Goal: Check status: Check status

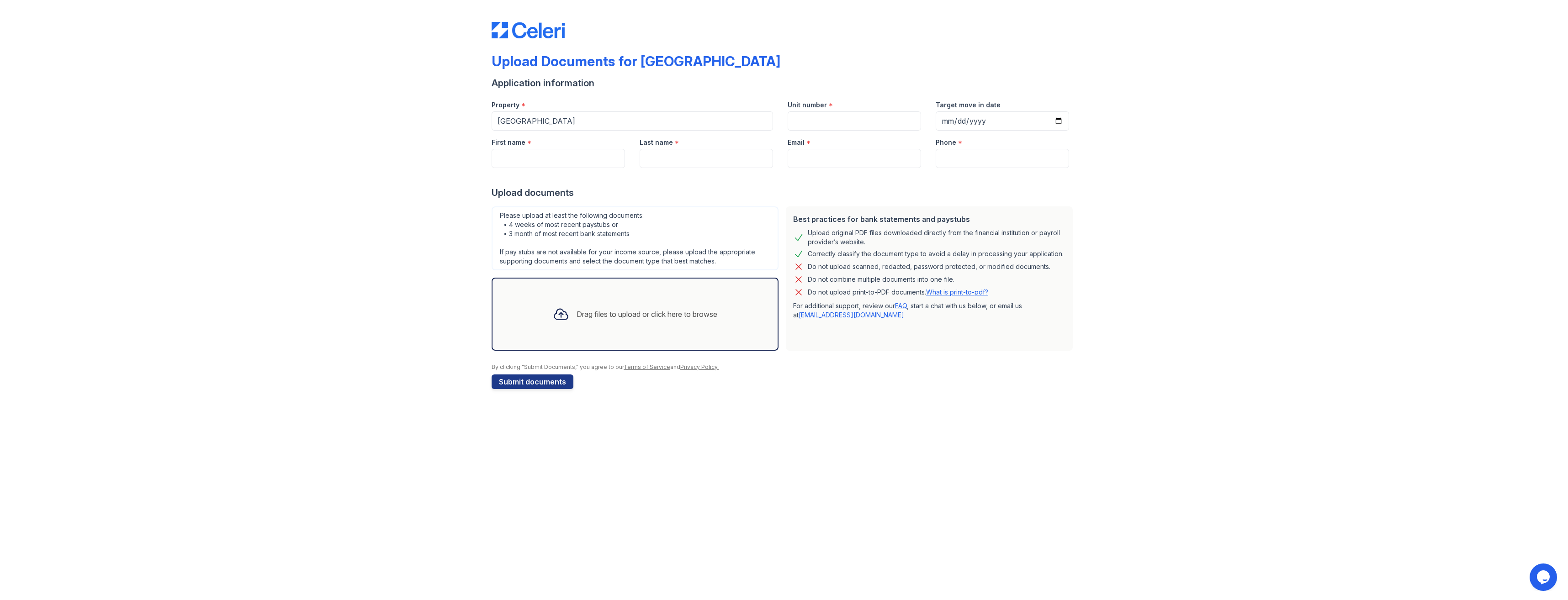
click at [525, 30] on img at bounding box center [528, 30] width 73 height 16
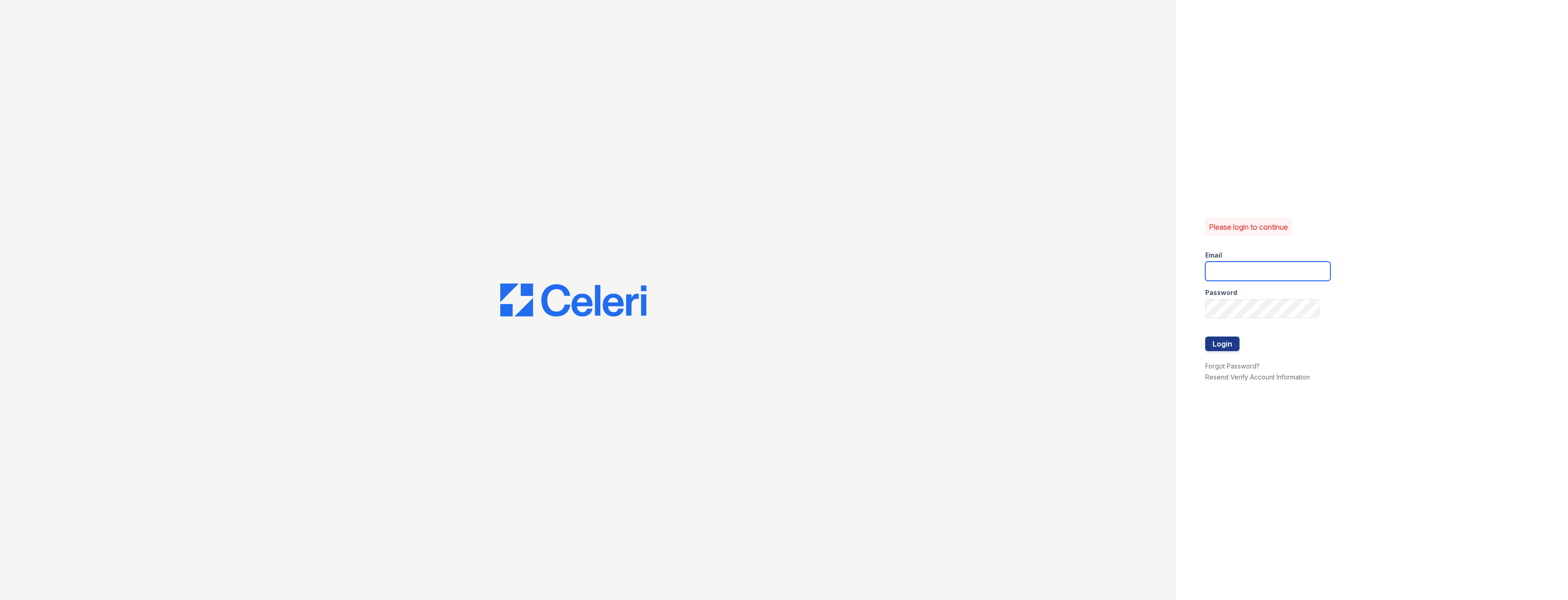
click at [1272, 270] on input "email" at bounding box center [1268, 271] width 125 height 19
type input "[EMAIL_ADDRESS][DOMAIN_NAME]"
click at [1205, 337] on button "Login" at bounding box center [1222, 344] width 34 height 15
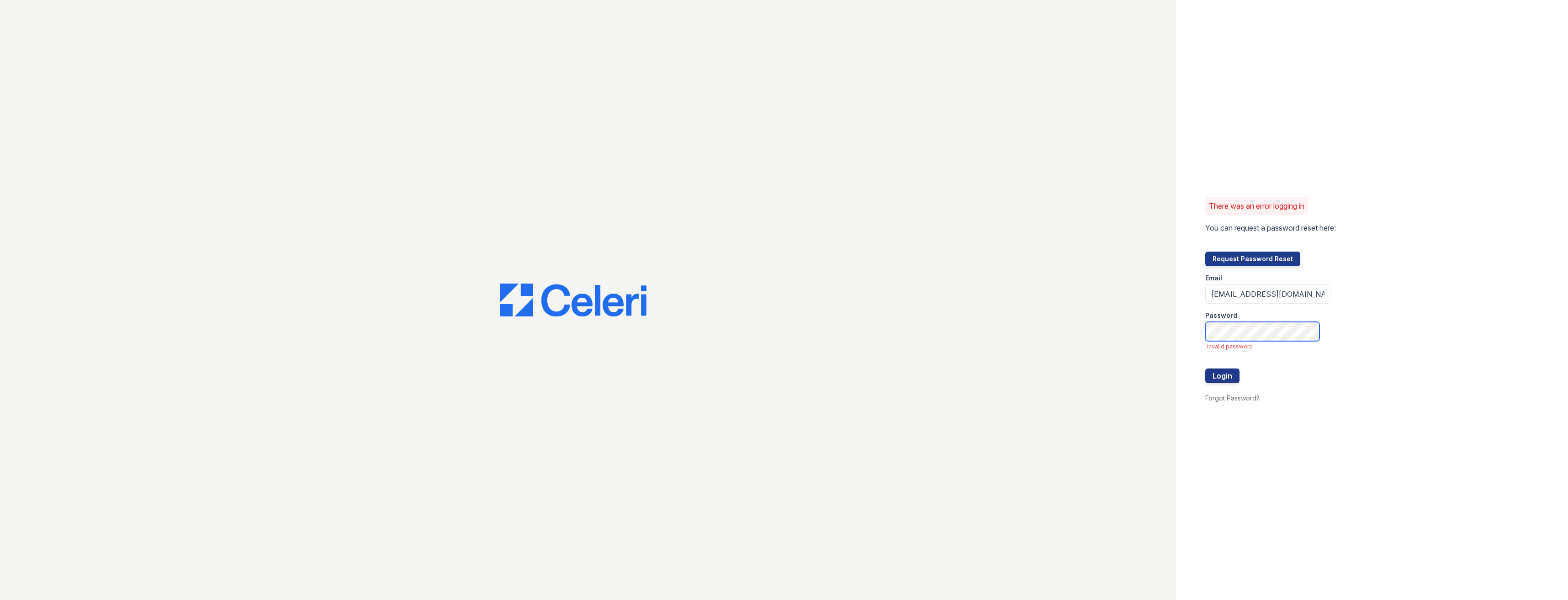
click at [1205, 369] on button "Login" at bounding box center [1222, 376] width 34 height 15
click at [1264, 294] on input "[EMAIL_ADDRESS][DOMAIN_NAME]" at bounding box center [1268, 295] width 125 height 19
click at [1205, 369] on button "Login" at bounding box center [1222, 376] width 34 height 15
click at [1089, 331] on div "There was an error logging in You can request a password reset here: Request Pa…" at bounding box center [784, 300] width 1568 height 600
click at [1205, 369] on button "Login" at bounding box center [1222, 376] width 34 height 15
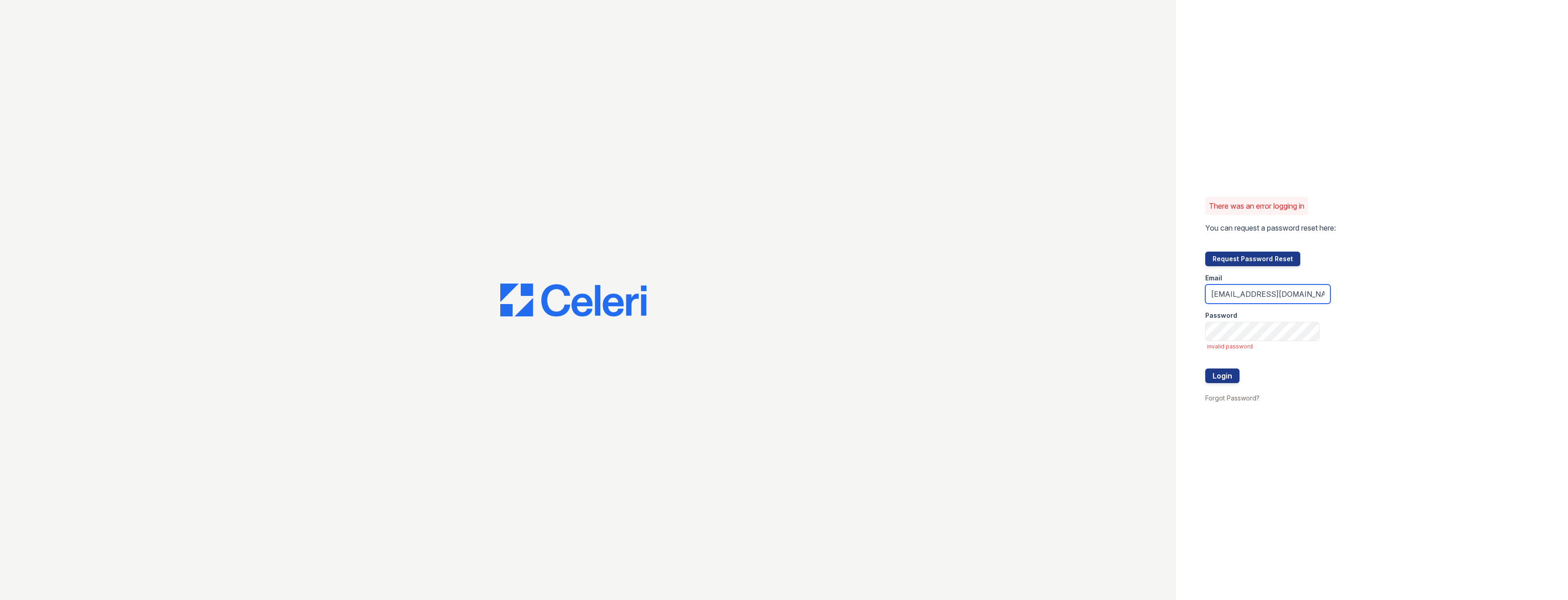
drag, startPoint x: 1283, startPoint y: 296, endPoint x: 1261, endPoint y: 288, distance: 23.4
click at [1261, 288] on input "Hobokenpointleasing@greystar.com" at bounding box center [1268, 295] width 125 height 19
type input "[EMAIL_ADDRESS][DOMAIN_NAME]"
click at [1205, 369] on button "Login" at bounding box center [1222, 376] width 34 height 15
click at [1281, 360] on div at bounding box center [1268, 360] width 125 height 18
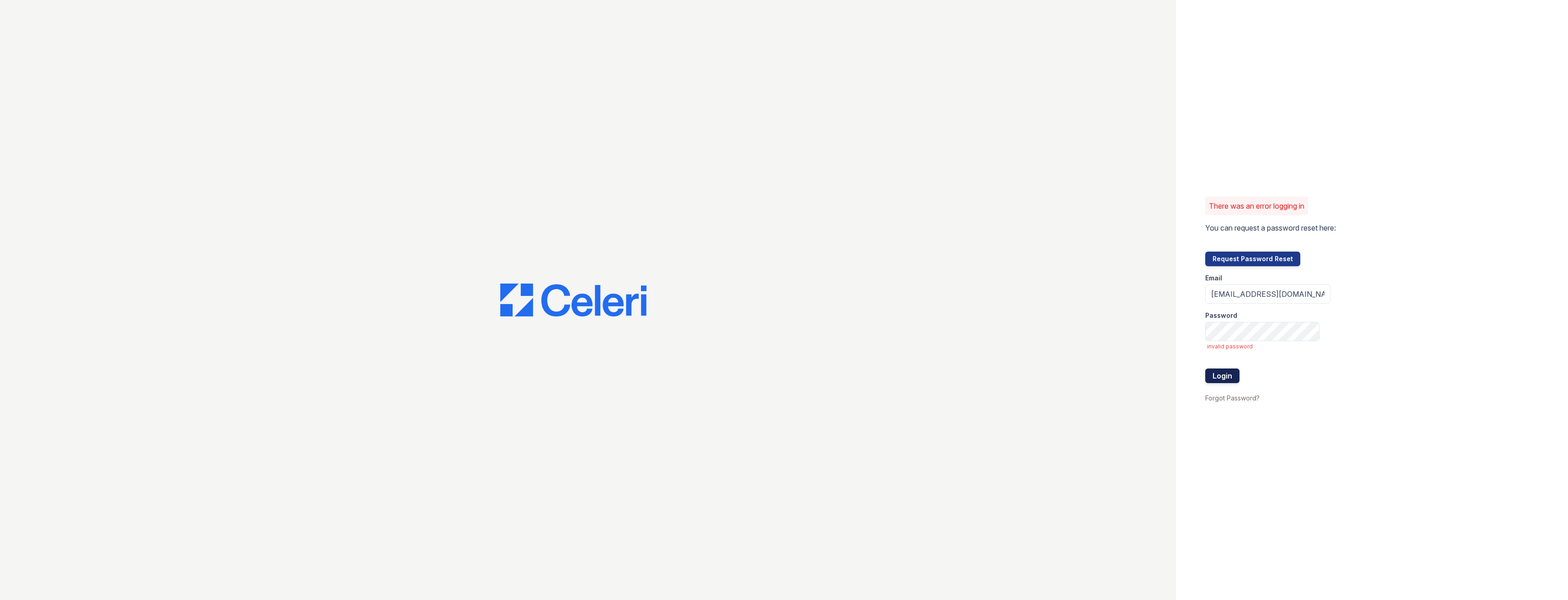
click at [1211, 382] on button "Login" at bounding box center [1222, 376] width 34 height 15
click at [1263, 295] on input "[EMAIL_ADDRESS][DOMAIN_NAME]" at bounding box center [1268, 295] width 125 height 19
click at [1273, 296] on input "[EMAIL_ADDRESS][DOMAIN_NAME]" at bounding box center [1268, 295] width 125 height 19
type input "[EMAIL_ADDRESS][DOMAIN_NAME]"
click at [1205, 369] on button "Login" at bounding box center [1222, 376] width 34 height 15
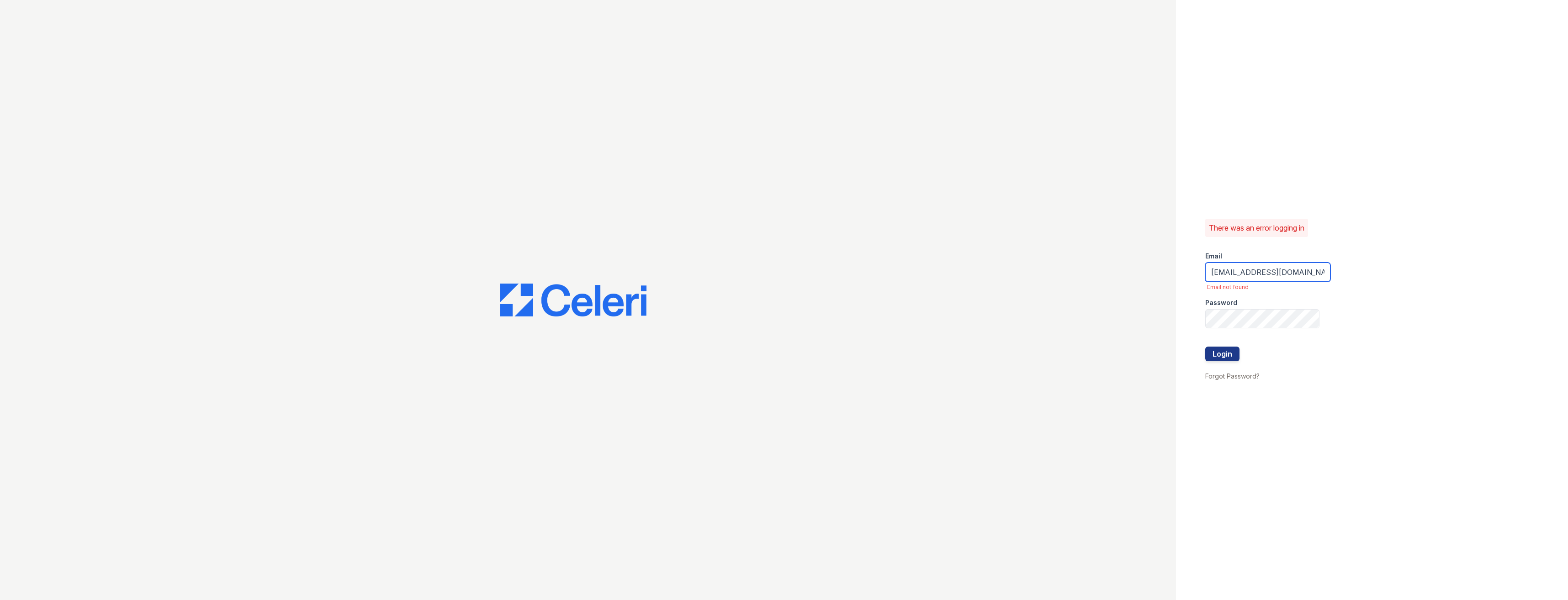
click at [1293, 271] on input "HobokenpointleLeasing@greystar.com" at bounding box center [1268, 273] width 125 height 19
type input "HobokenpointleLmgr@greystar.com"
click at [1205, 347] on button "Login" at bounding box center [1222, 354] width 34 height 15
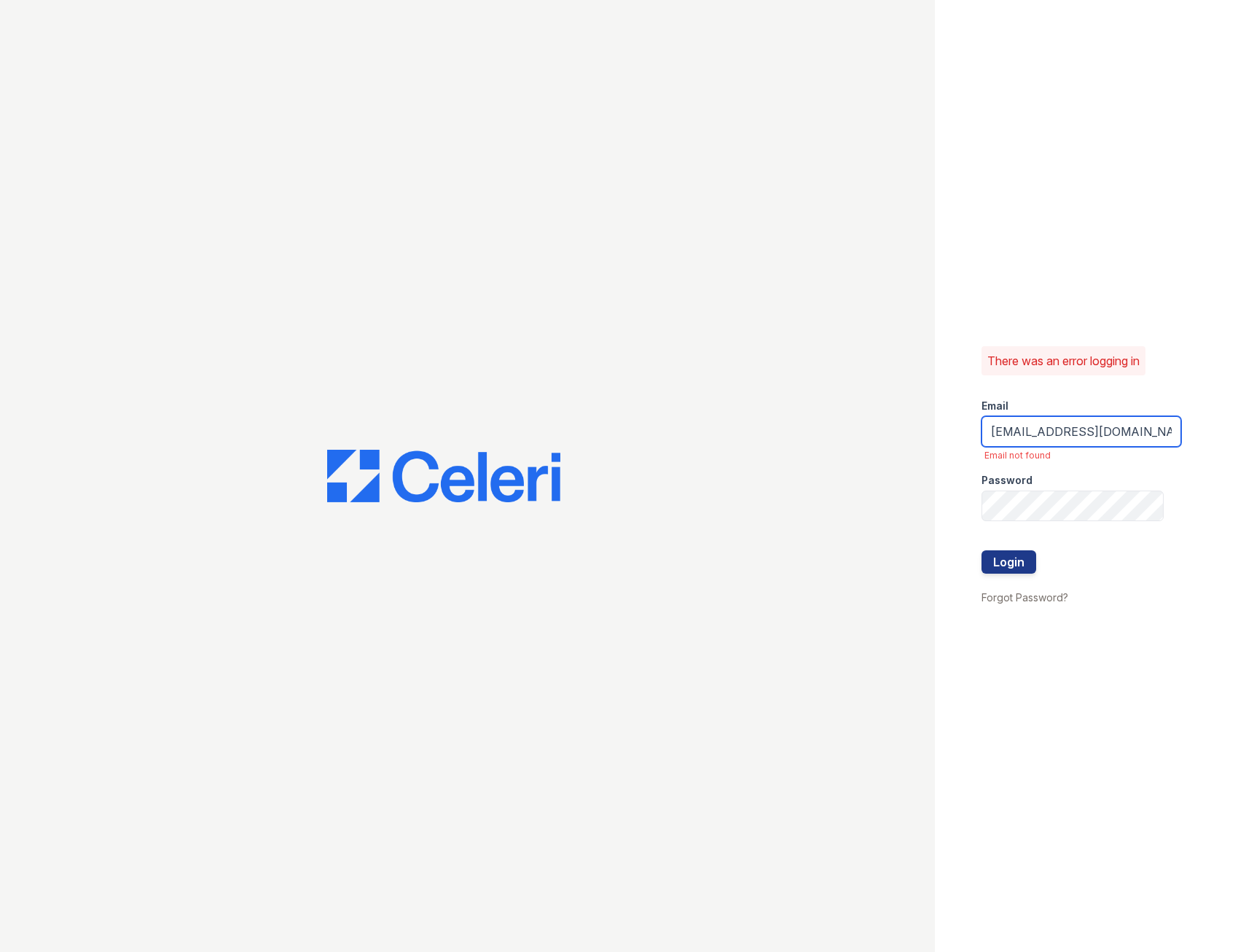
click at [1077, 432] on input "HobokenpointleLmgr@greystar.com" at bounding box center [1082, 432] width 200 height 31
type input "HobokenpointLmgr@greystar.com"
click at [994, 568] on button "Login" at bounding box center [1009, 562] width 54 height 23
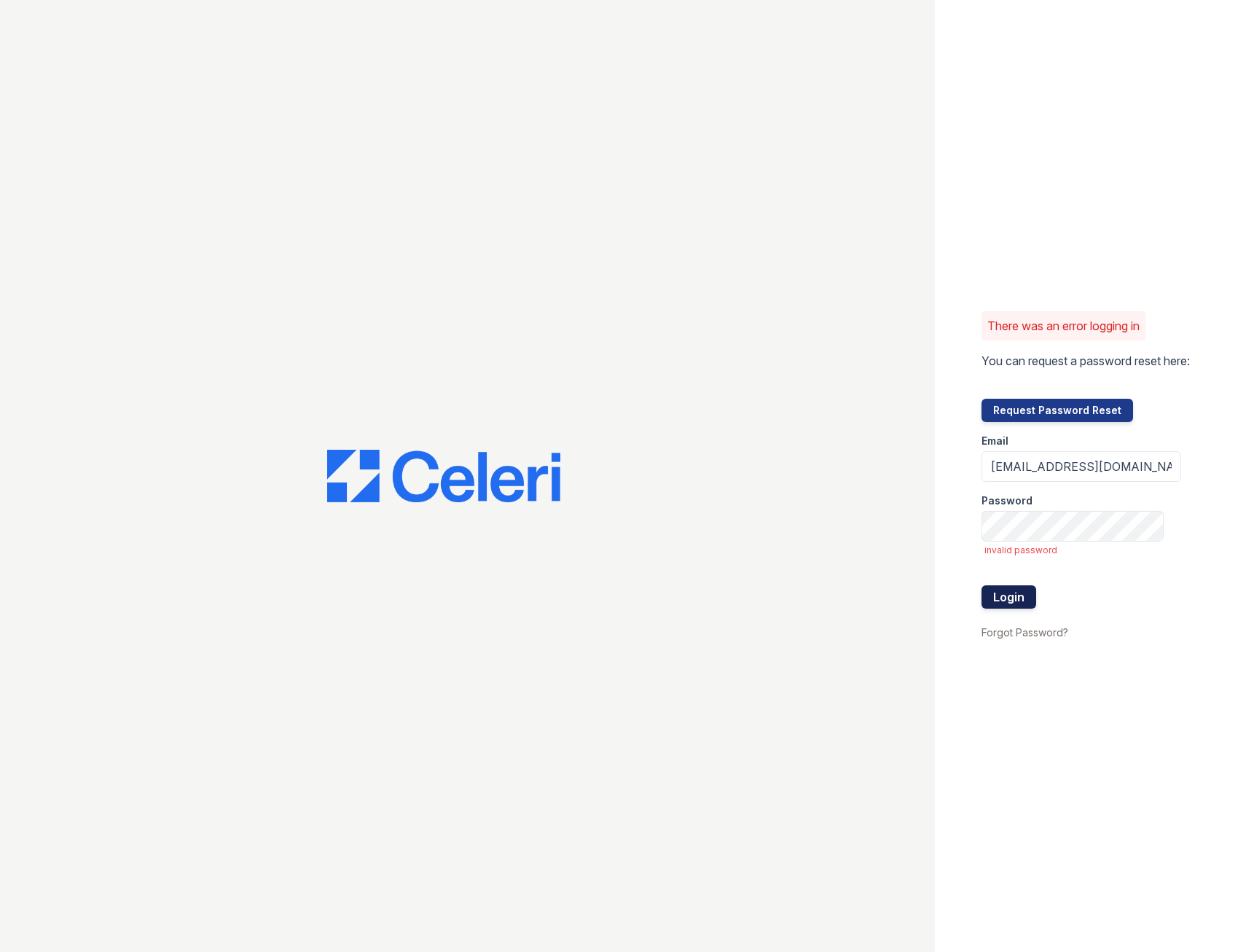
click at [1005, 600] on button "Login" at bounding box center [1009, 597] width 54 height 23
click at [1092, 463] on input "[EMAIL_ADDRESS][DOMAIN_NAME]" at bounding box center [1082, 467] width 200 height 31
click at [982, 586] on button "Login" at bounding box center [1009, 597] width 54 height 23
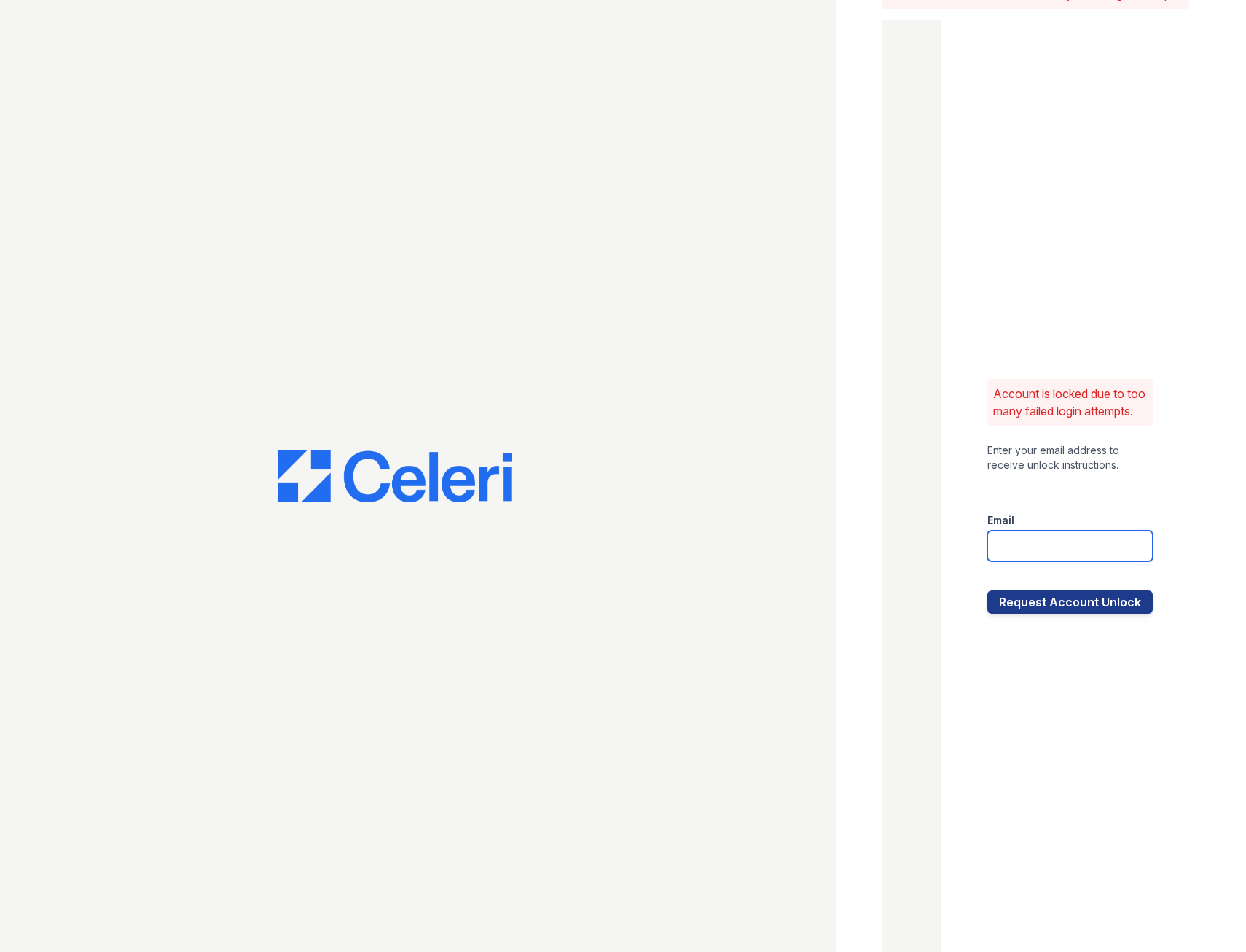
click at [1065, 561] on input "email" at bounding box center [1070, 546] width 165 height 31
click at [975, 514] on div "Account is locked due to too many failed login attempts. Enter your email addre…" at bounding box center [1070, 496] width 258 height 952
click at [1000, 550] on input "email" at bounding box center [1070, 546] width 165 height 31
click at [926, 595] on div at bounding box center [912, 496] width 58 height 952
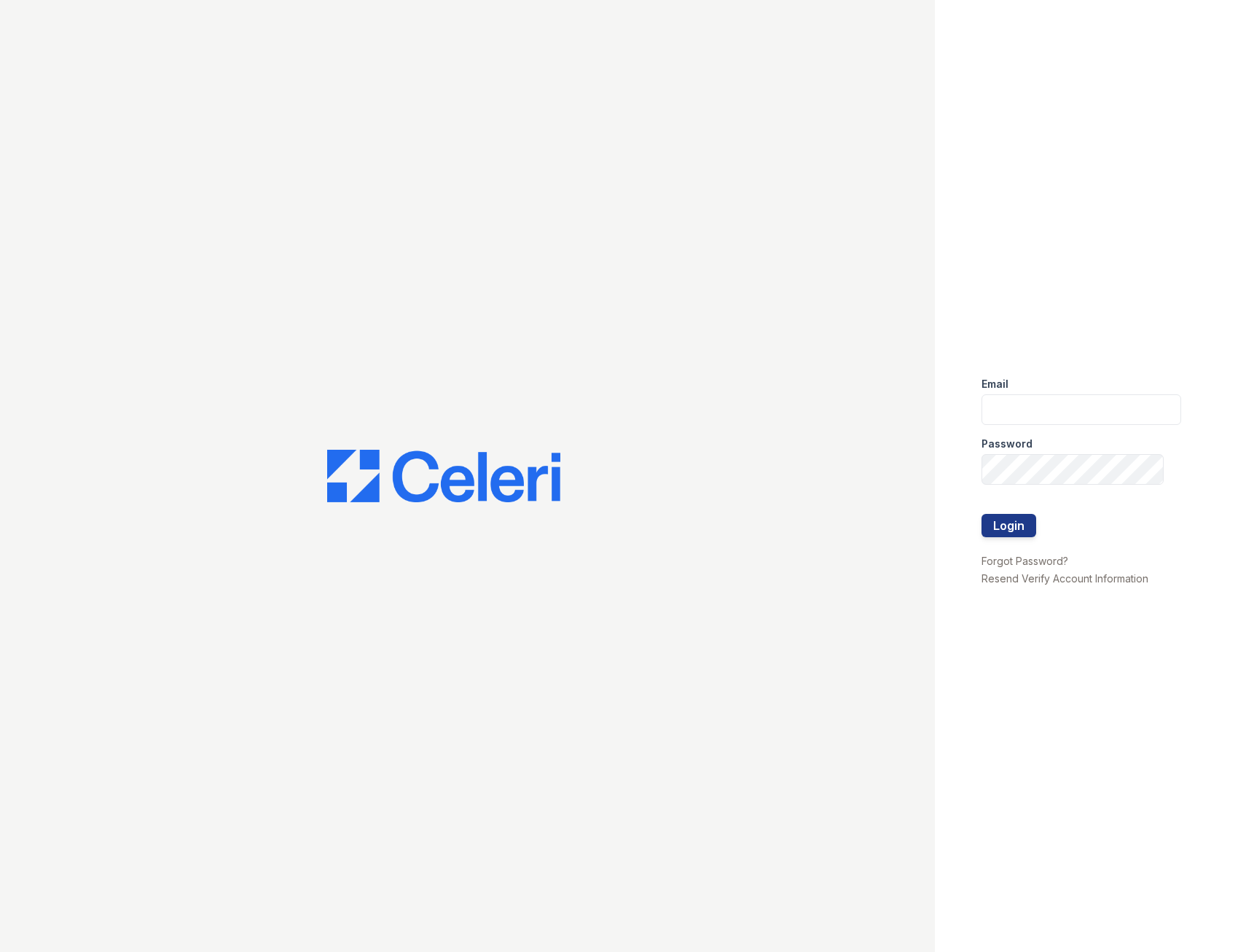
drag, startPoint x: 416, startPoint y: 440, endPoint x: 428, endPoint y: 463, distance: 25.9
click at [417, 440] on div at bounding box center [467, 476] width 935 height 952
click at [430, 466] on img at bounding box center [444, 476] width 233 height 52
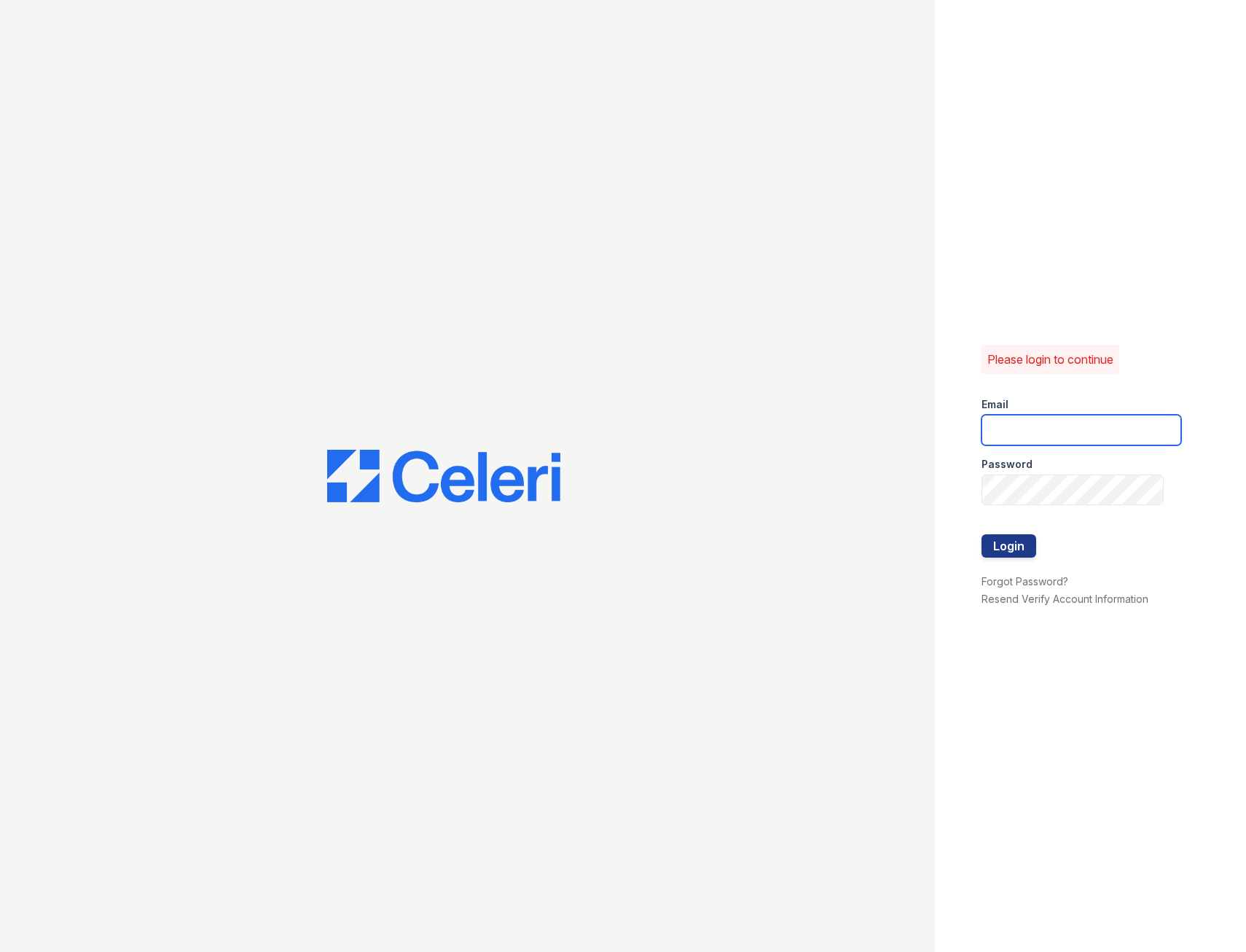
click at [1010, 427] on input "email" at bounding box center [1082, 430] width 200 height 31
click at [961, 557] on div "Please login to continue Email Password Login Forgot Password? Resend Verify Ac…" at bounding box center [1091, 476] width 312 height 952
click at [1001, 602] on link "Resend Verify Account Information" at bounding box center [1065, 598] width 167 height 13
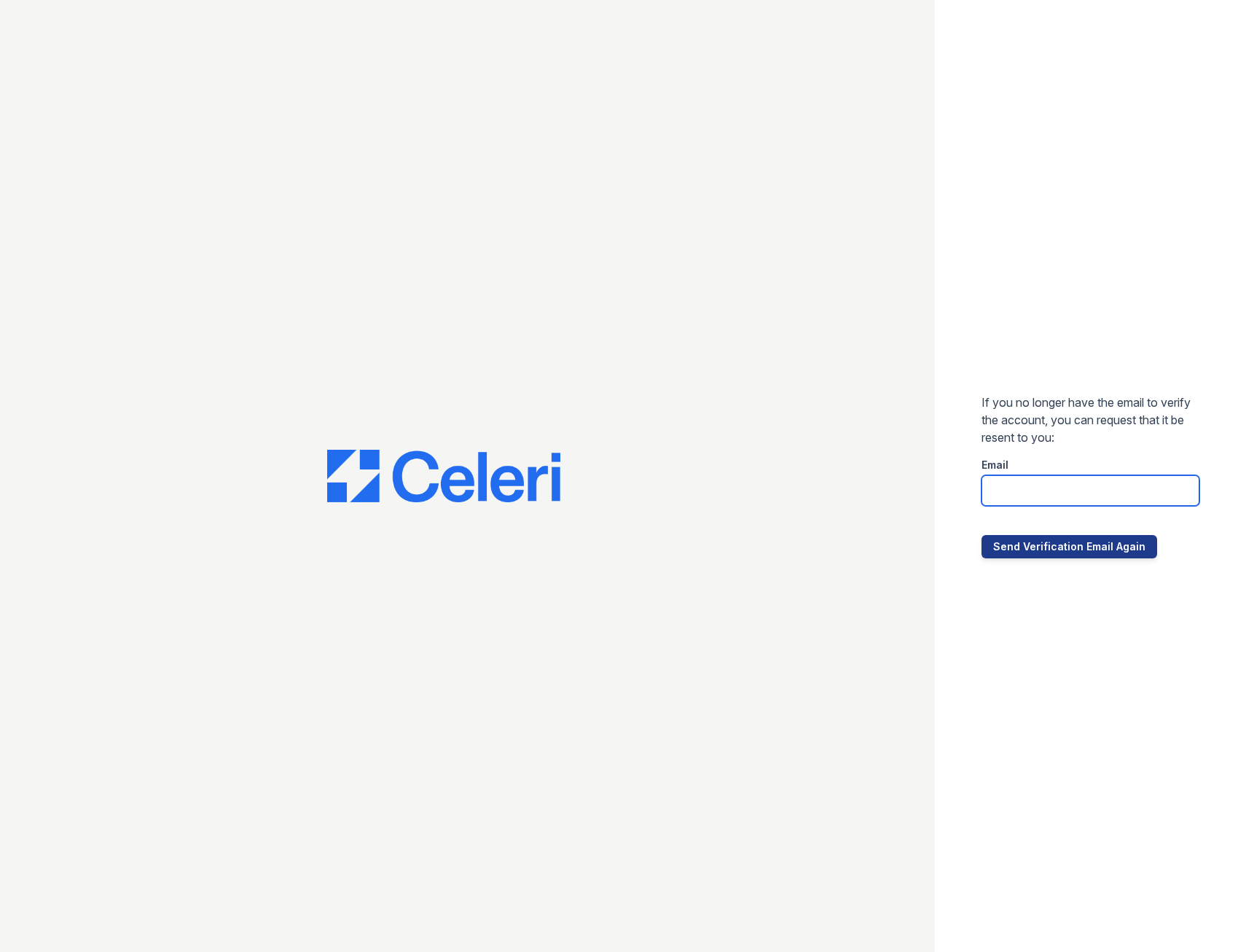
drag, startPoint x: 1042, startPoint y: 495, endPoint x: 1057, endPoint y: 471, distance: 28.3
click at [1042, 495] on input "email" at bounding box center [1091, 491] width 219 height 31
type input "hobokenpoint@greystar.com"
click at [982, 535] on button "Send Verification Email Again" at bounding box center [1069, 547] width 176 height 23
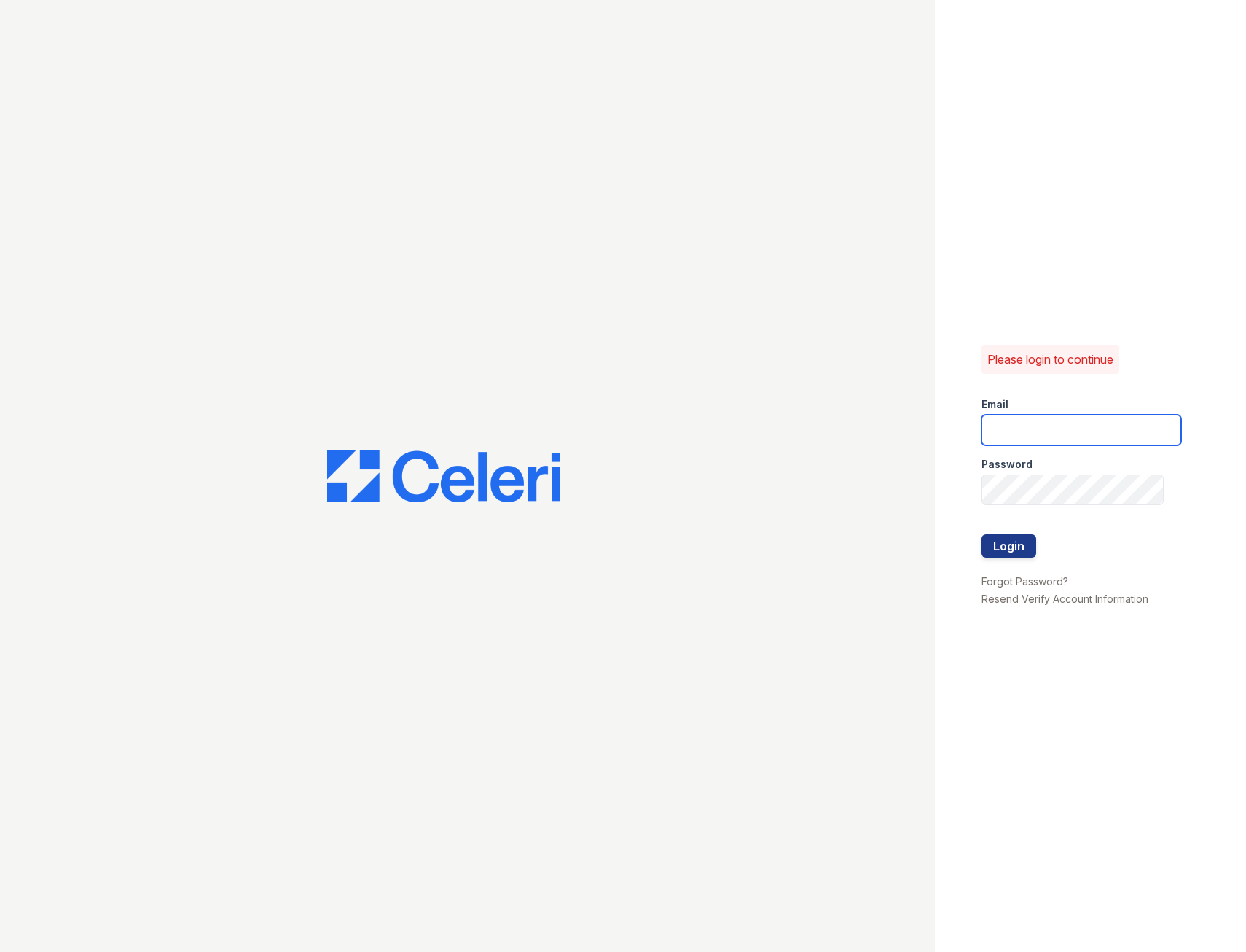
click at [1024, 441] on input "email" at bounding box center [1082, 430] width 200 height 31
click at [1079, 431] on input "HobokenpointleLeasing@greystar.com" at bounding box center [1082, 430] width 200 height 31
type input "HobokenpointLeasing@greystar.com"
click at [982, 534] on button "Login" at bounding box center [1009, 546] width 54 height 23
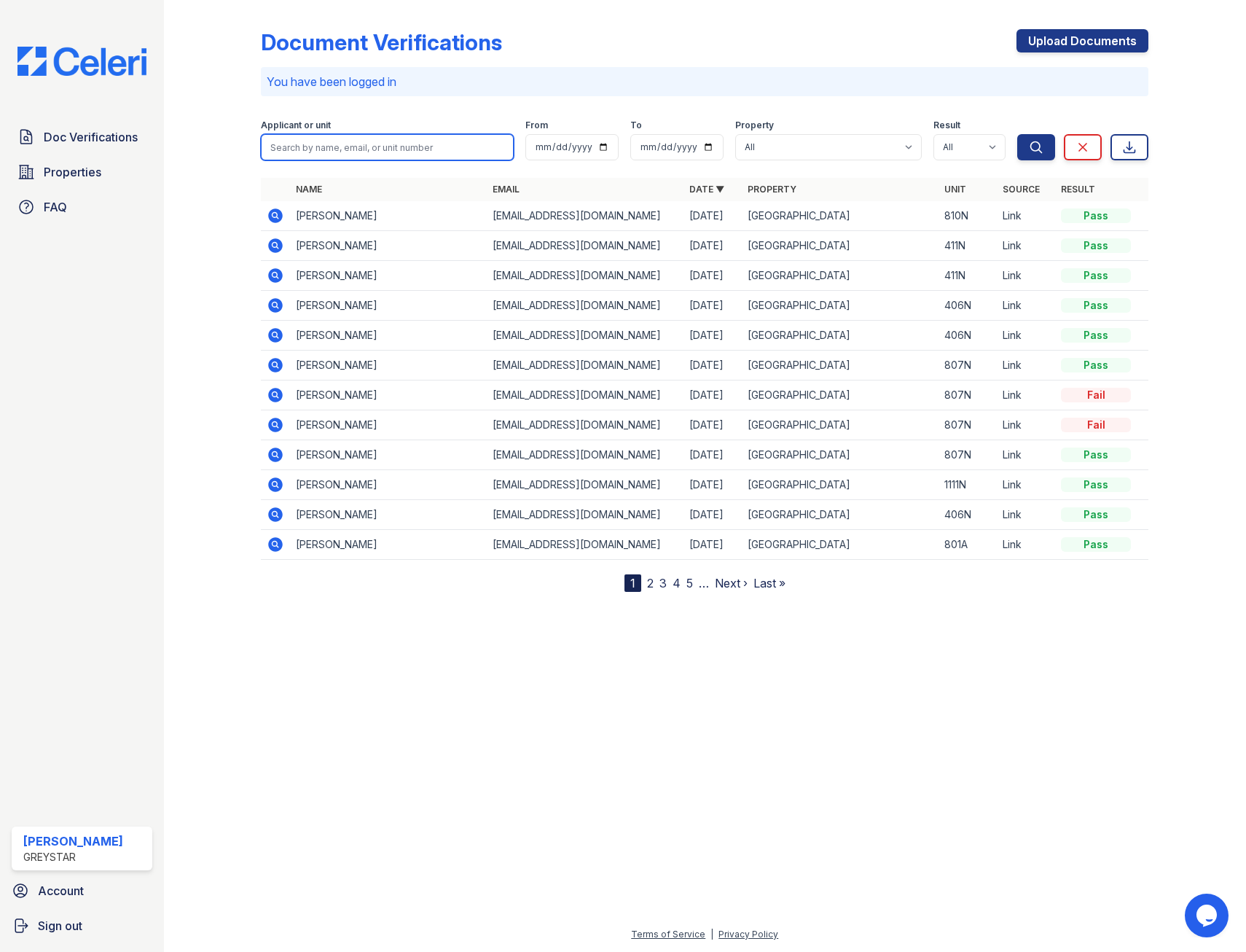
click at [325, 144] on input "search" at bounding box center [387, 147] width 253 height 26
drag, startPoint x: 421, startPoint y: 142, endPoint x: 434, endPoint y: 134, distance: 15.3
click at [424, 141] on input "sar" at bounding box center [387, 147] width 253 height 26
type input "sarlo"
click at [1048, 153] on button "Search" at bounding box center [1036, 147] width 38 height 26
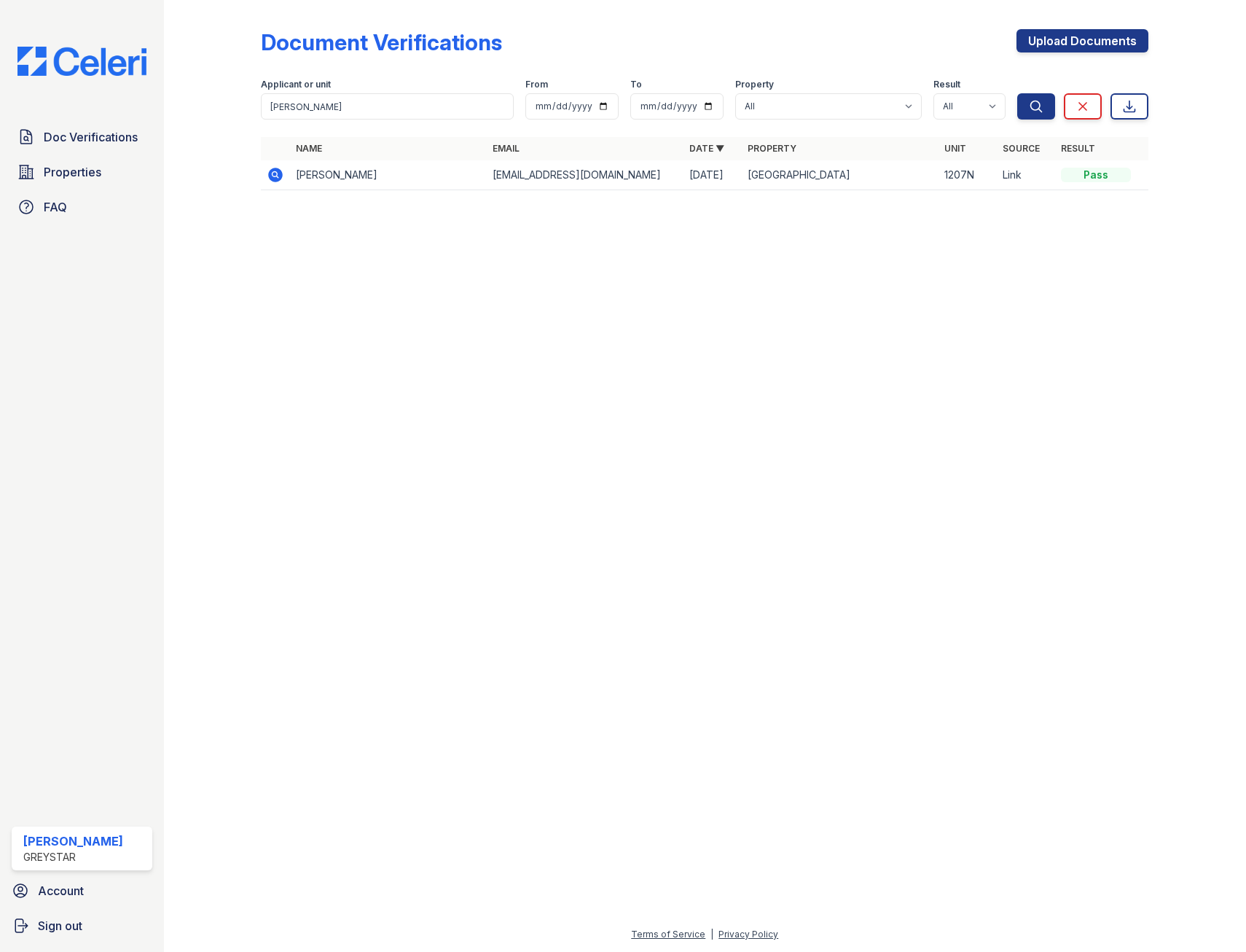
click at [282, 175] on icon at bounding box center [275, 175] width 15 height 15
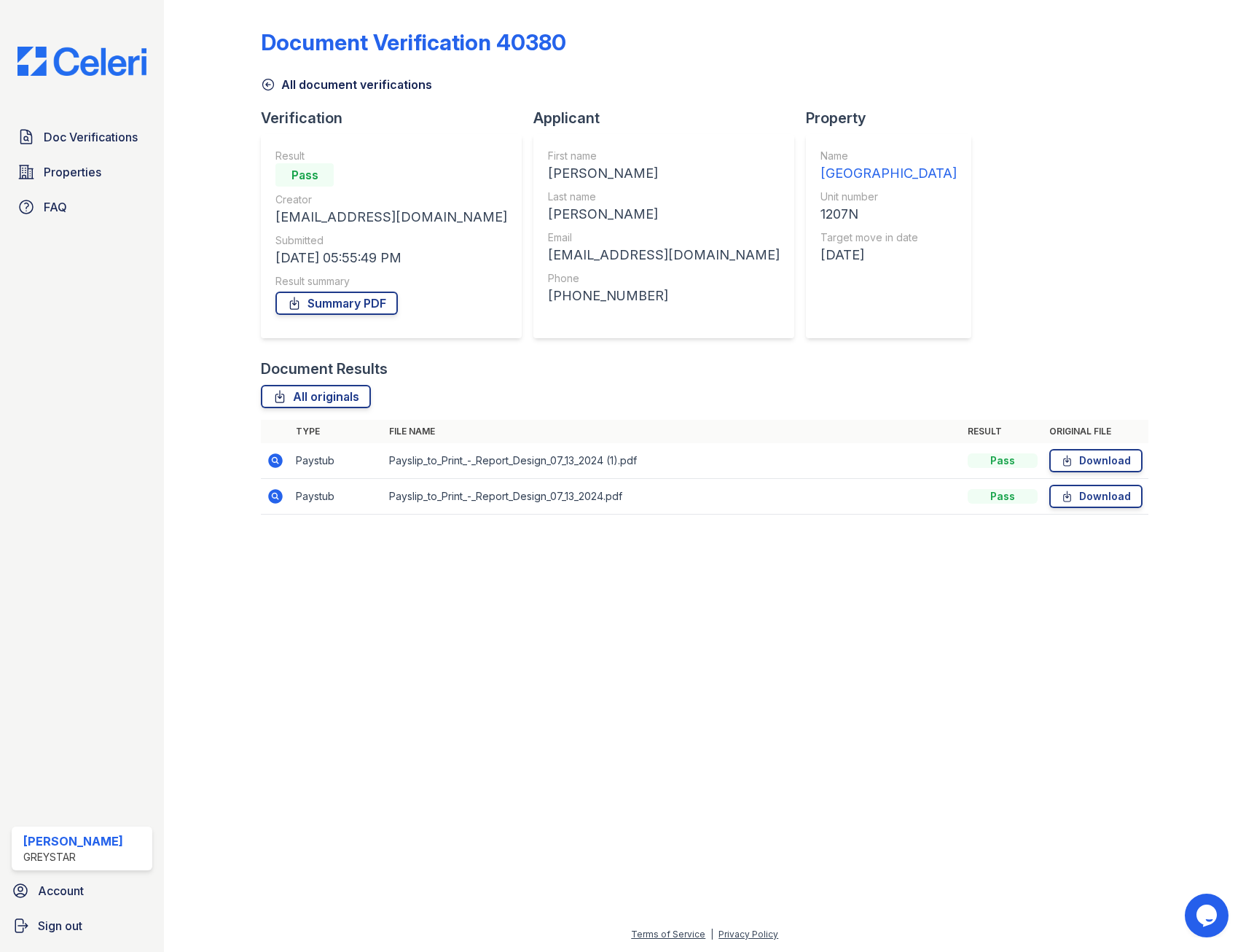
click at [272, 460] on icon at bounding box center [276, 460] width 17 height 17
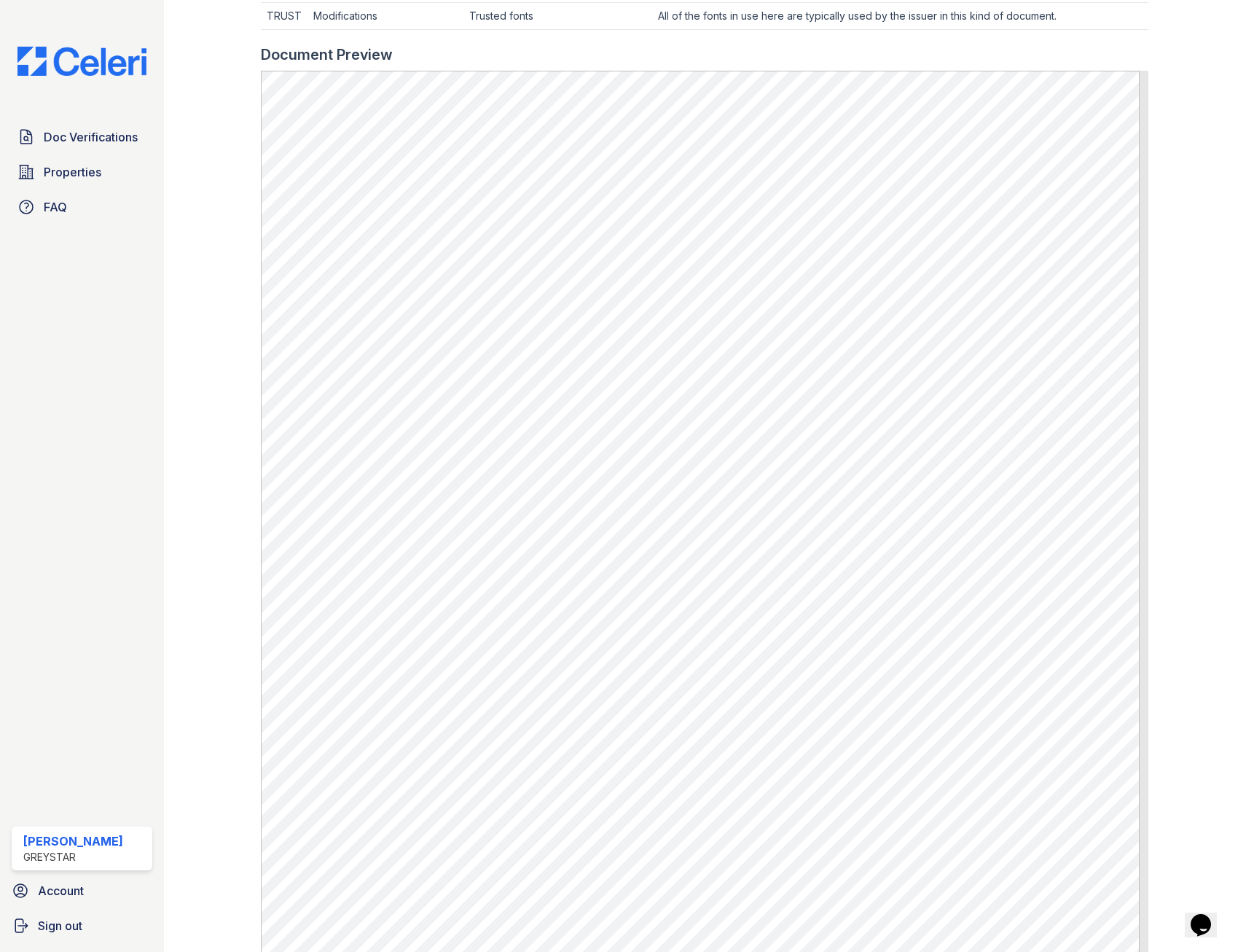
scroll to position [657, 0]
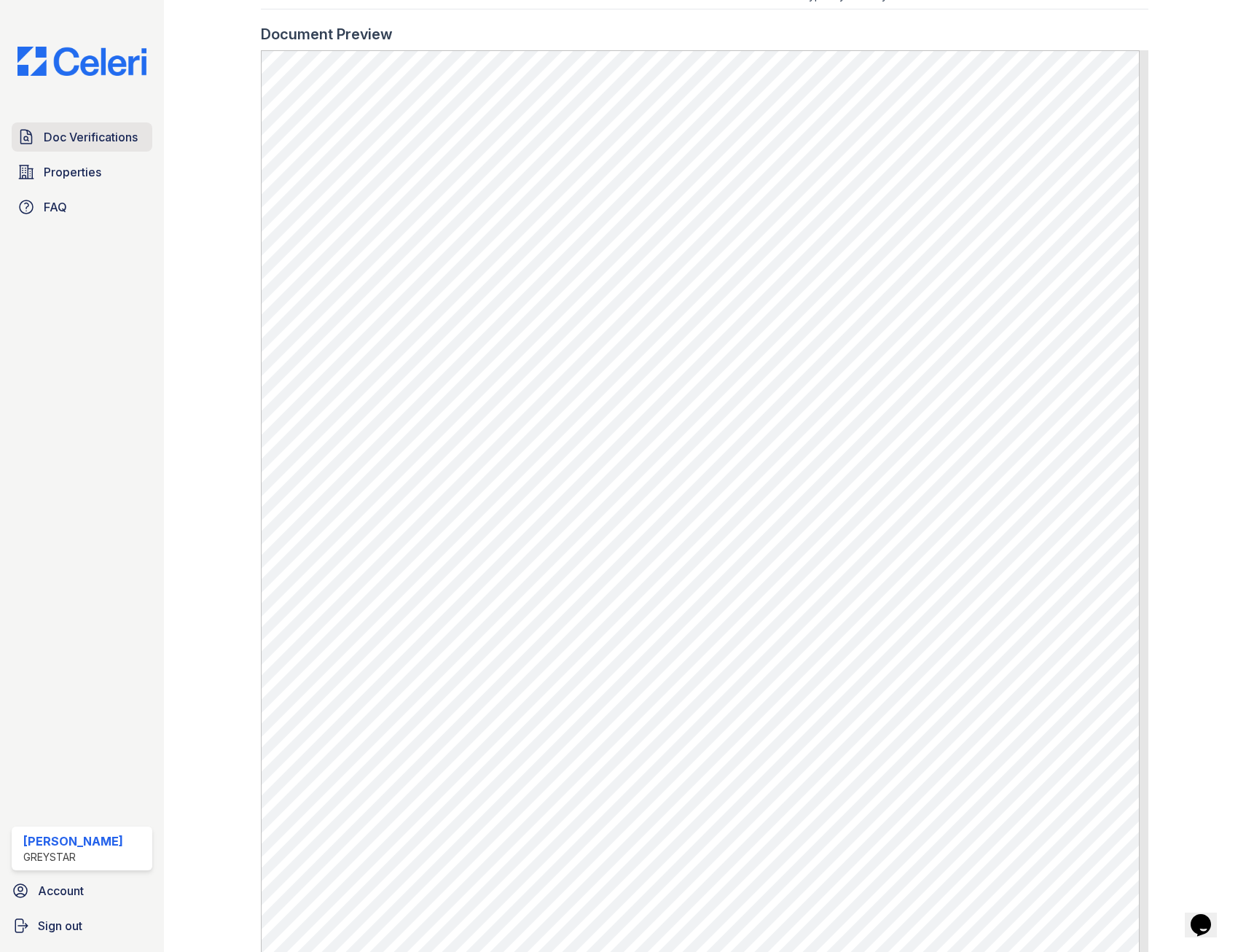
click at [91, 145] on span "Doc Verifications" at bounding box center [90, 137] width 94 height 17
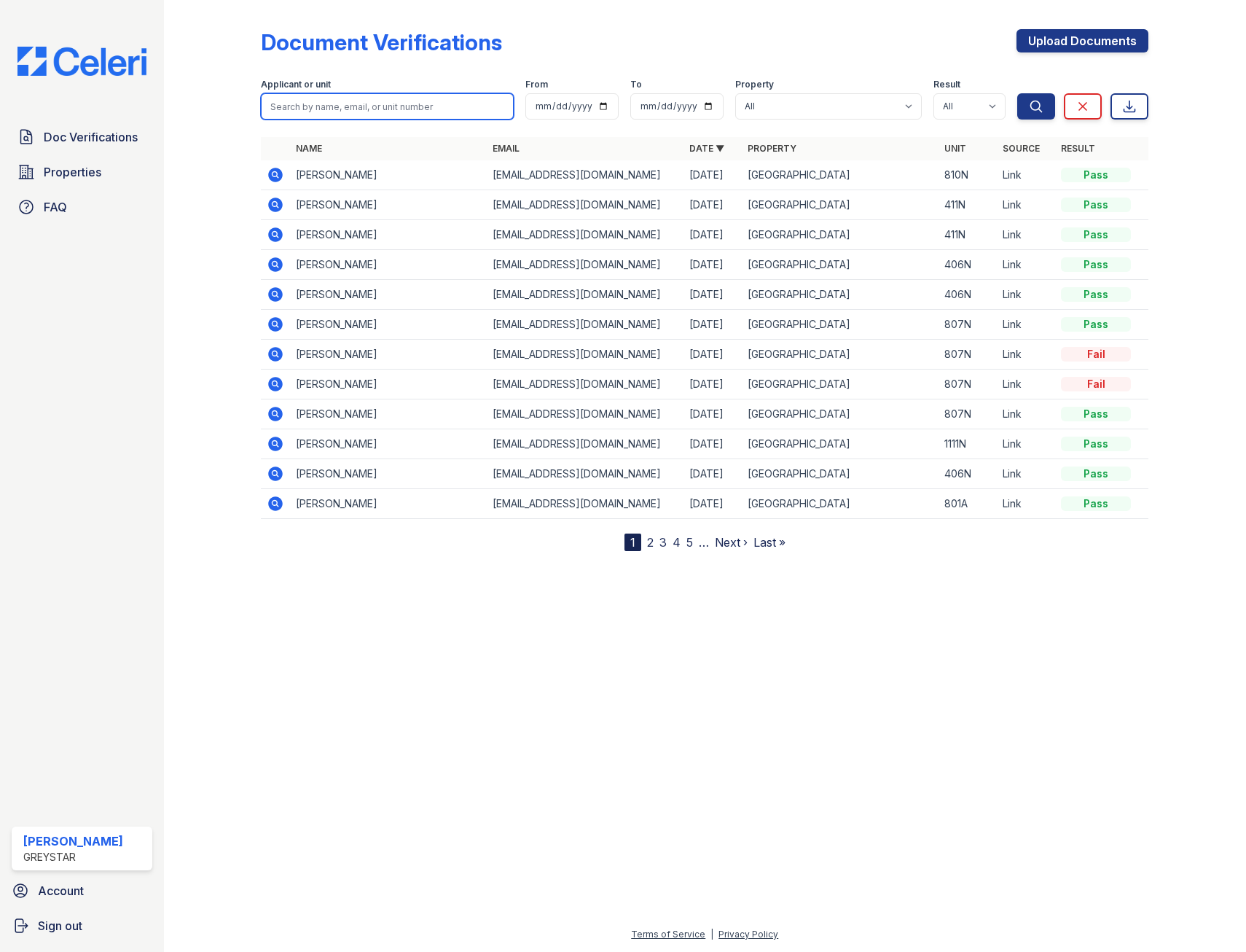
click at [418, 109] on input "search" at bounding box center [387, 106] width 253 height 26
click at [946, 113] on select "All Pass Caution Fail N/a" at bounding box center [969, 106] width 72 height 26
click at [793, 108] on select "All [GEOGRAPHIC_DATA]" at bounding box center [828, 106] width 186 height 26
click at [789, 109] on select "All [GEOGRAPHIC_DATA]" at bounding box center [828, 106] width 186 height 26
click at [338, 122] on form "Applicant or unit From To Property All [GEOGRAPHIC_DATA] Result All Pass Cautio…" at bounding box center [705, 96] width 888 height 58
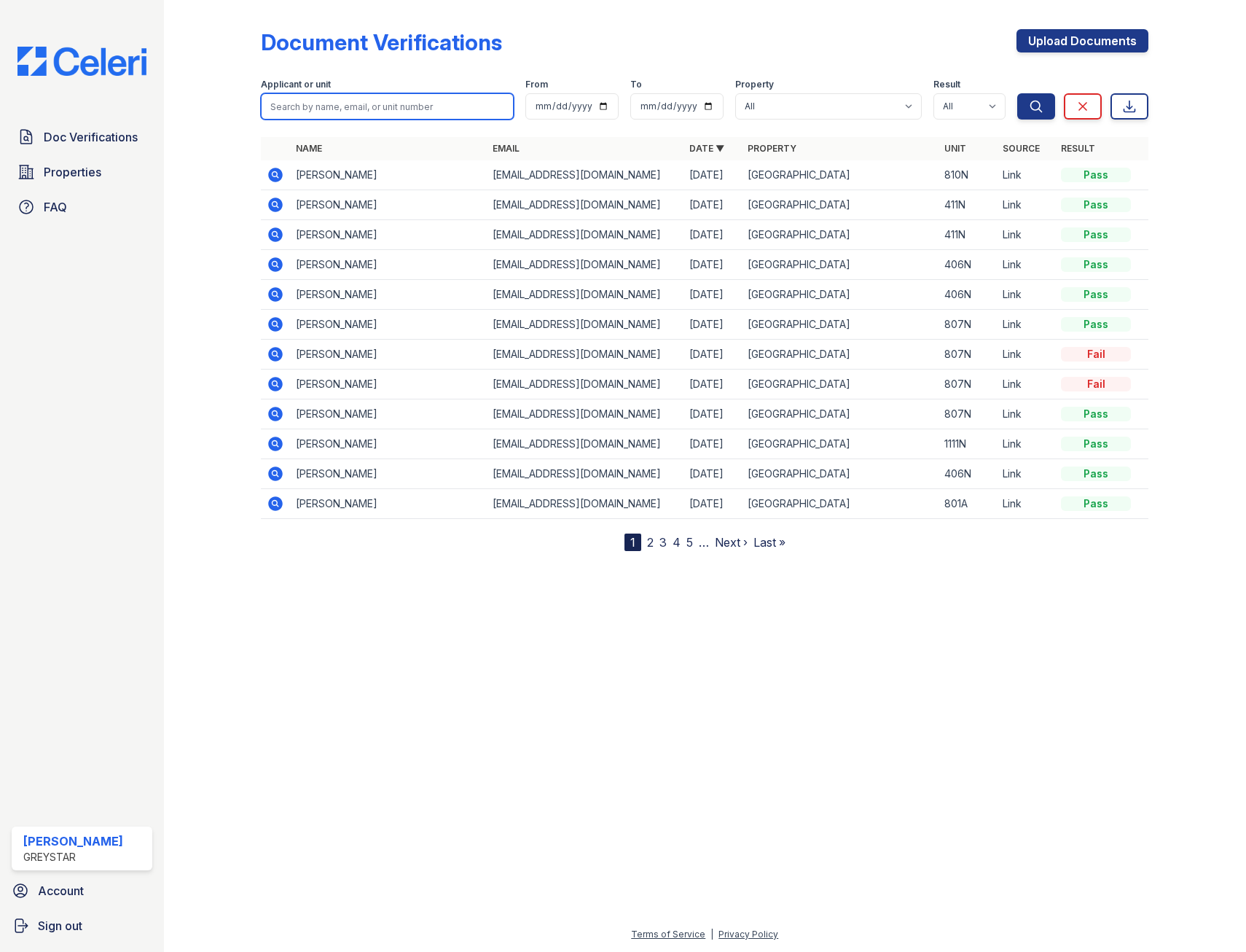
drag, startPoint x: 341, startPoint y: 116, endPoint x: 346, endPoint y: 110, distance: 7.8
click at [341, 115] on input "search" at bounding box center [387, 106] width 253 height 26
type input "1207"
click at [1018, 93] on button "Search" at bounding box center [1036, 106] width 38 height 26
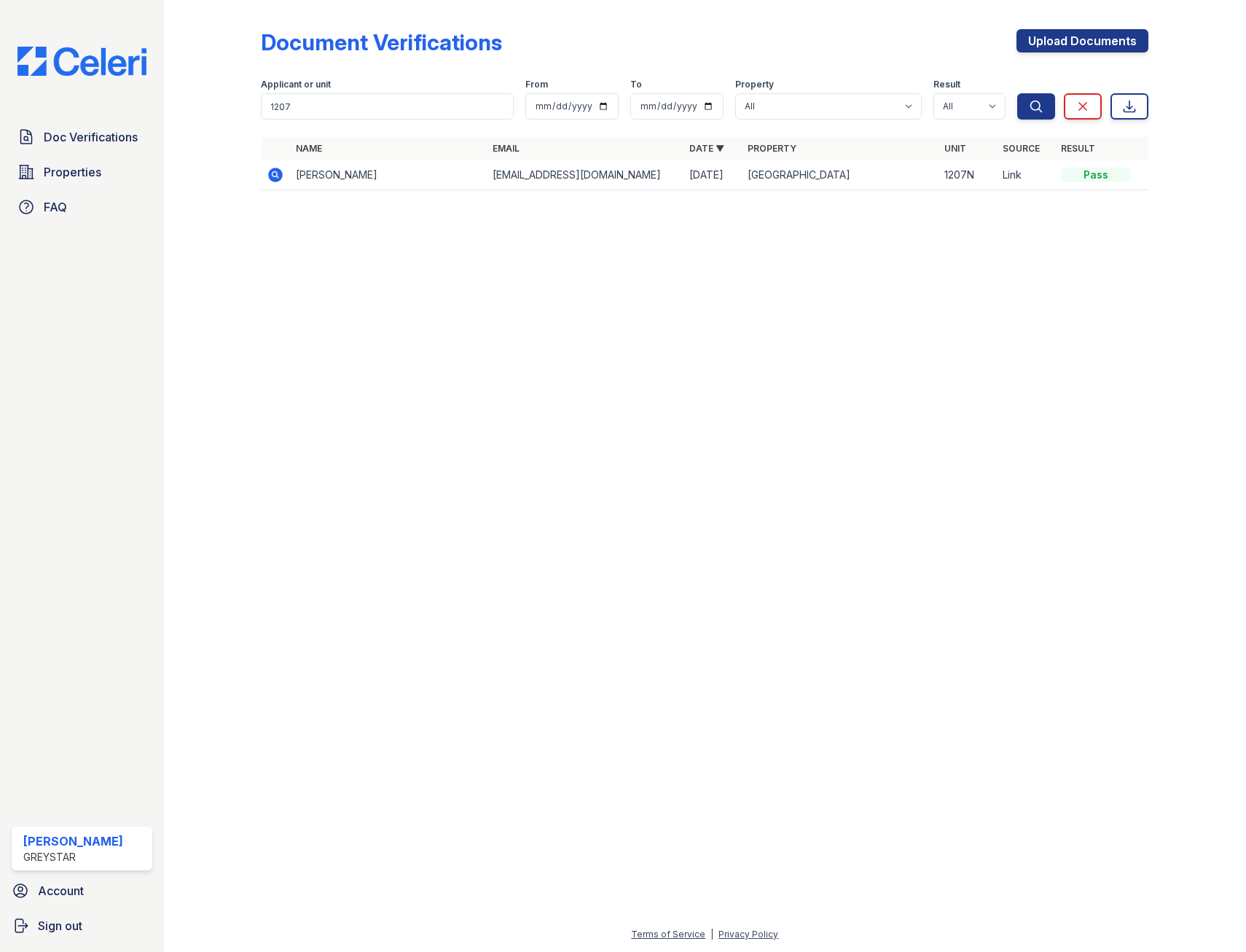
click at [270, 171] on icon at bounding box center [276, 175] width 17 height 17
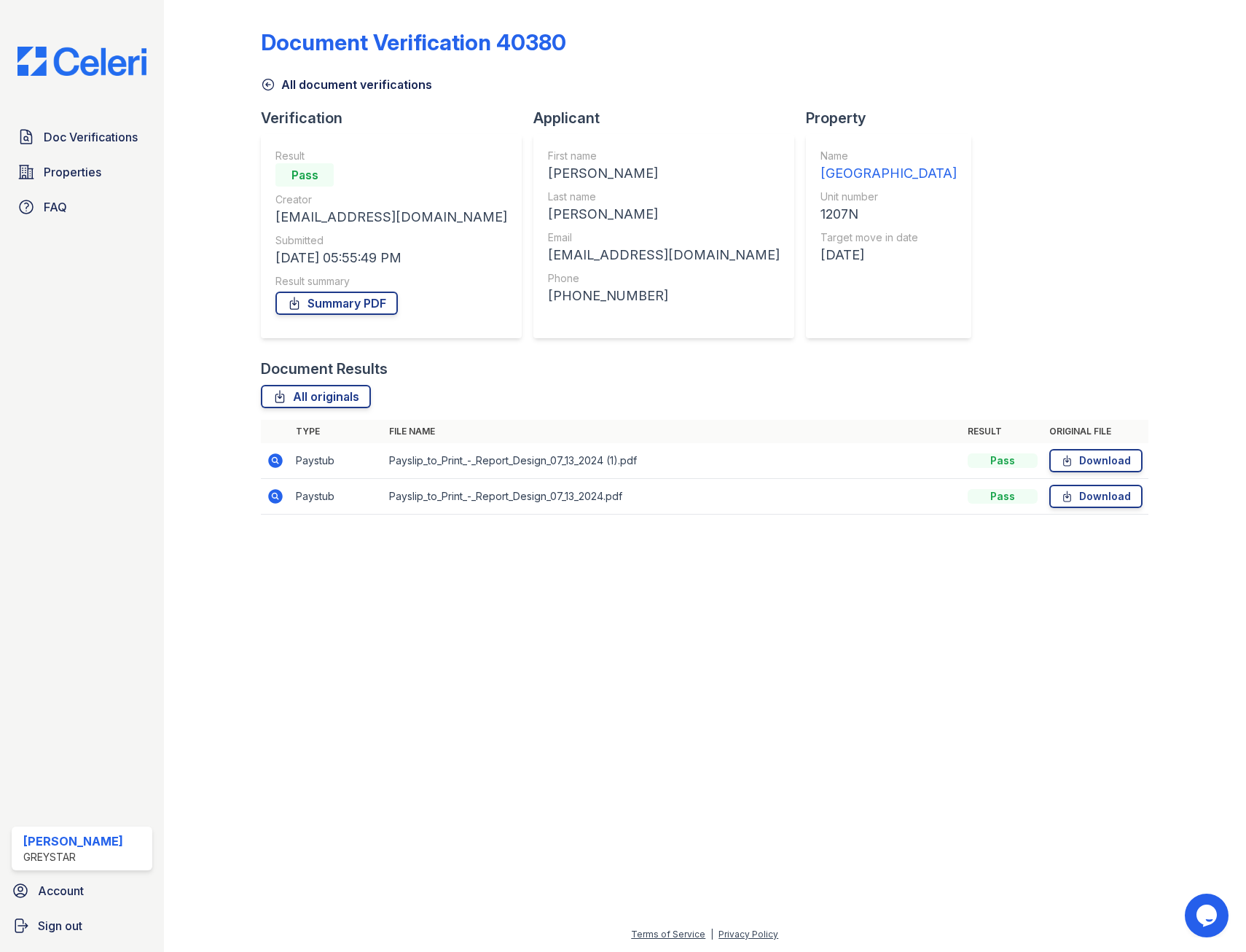
click at [274, 463] on icon at bounding box center [275, 460] width 15 height 15
